Goal: Submit feedback/report problem

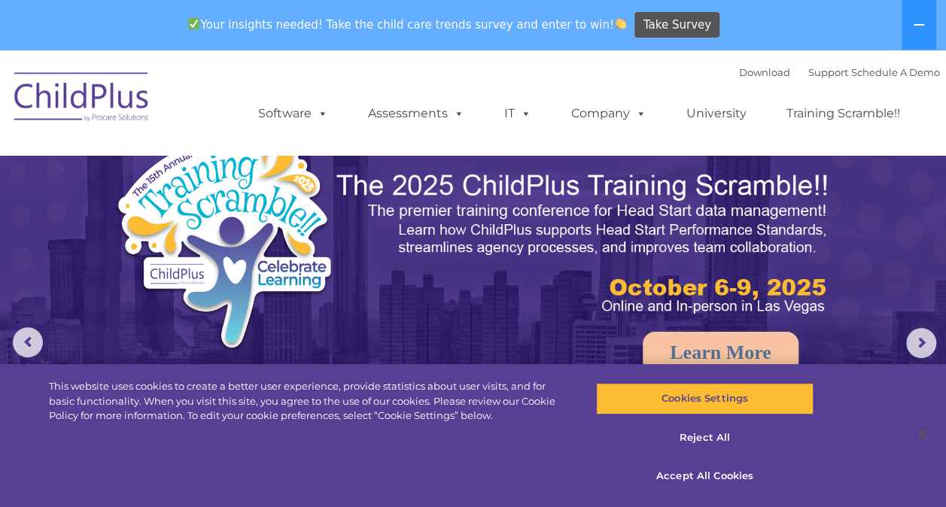
select select "MEDIUM"
click at [713, 439] on button "Reject All" at bounding box center [704, 438] width 217 height 32
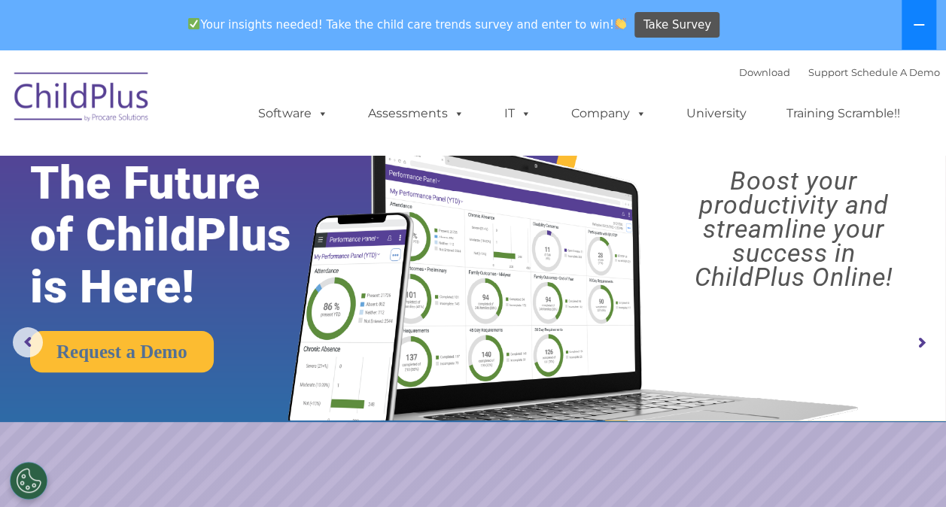
click at [911, 24] on button at bounding box center [918, 25] width 35 height 50
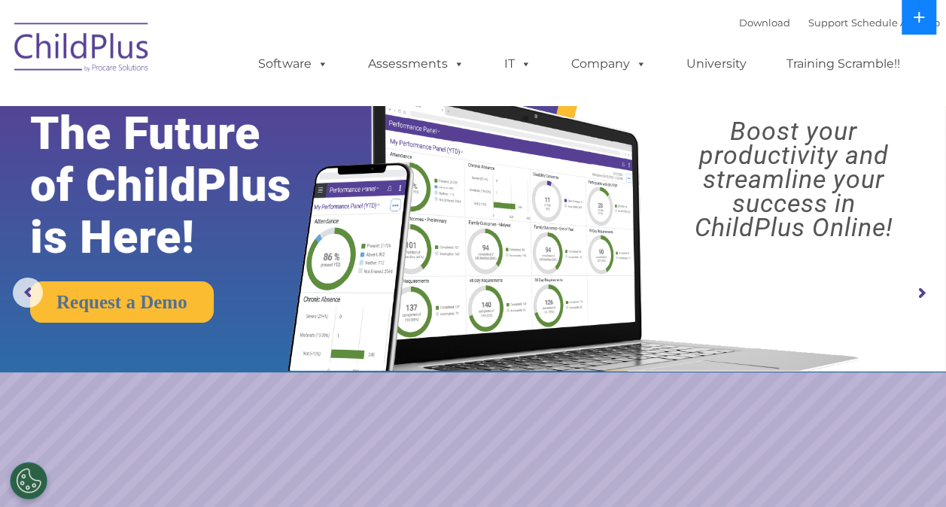
click at [911, 24] on button at bounding box center [918, 17] width 35 height 35
